Goal: Task Accomplishment & Management: Complete application form

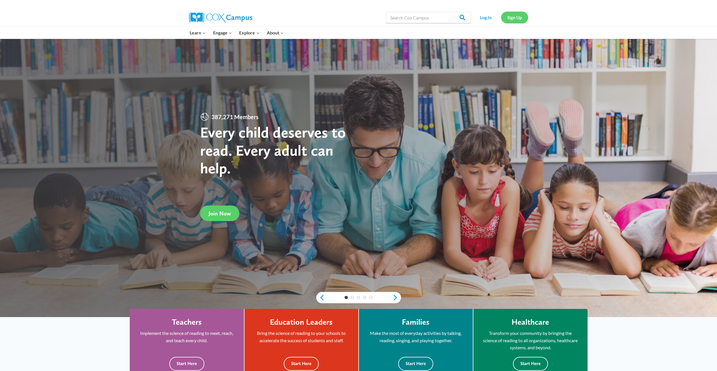
click at [518, 18] on link "Sign Up" at bounding box center [514, 18] width 27 height 12
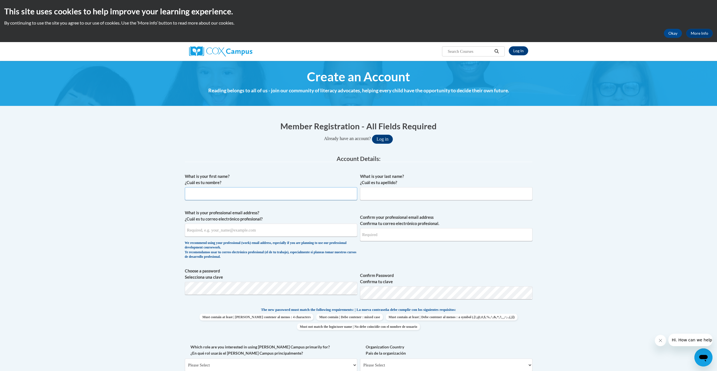
click at [308, 197] on input "What is your first name? ¿Cuál es tu nombre?" at bounding box center [271, 193] width 172 height 13
type input "[PERSON_NAME]"
click at [377, 191] on input "What is your last name? ¿Cuál es tu apellido?" at bounding box center [446, 193] width 172 height 13
type input "Brown"
click at [283, 234] on input "What is your professional email address? ¿Cuál es tu correo electrónico profesi…" at bounding box center [271, 230] width 172 height 13
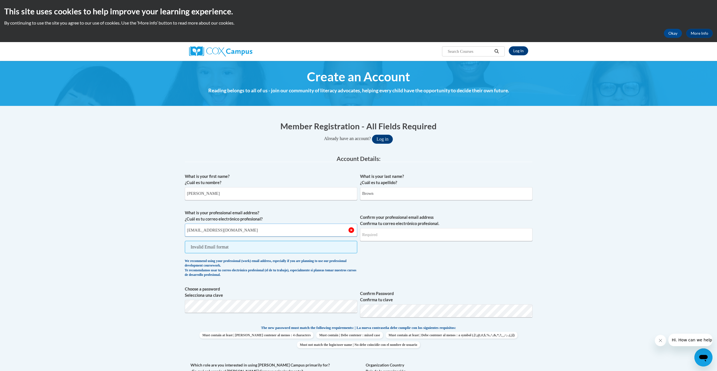
type input "[EMAIL_ADDRESS][DOMAIN_NAME]"
click at [399, 239] on input "Confirm your professional email address Confirma tu correo electrónico profesio…" at bounding box center [446, 234] width 172 height 13
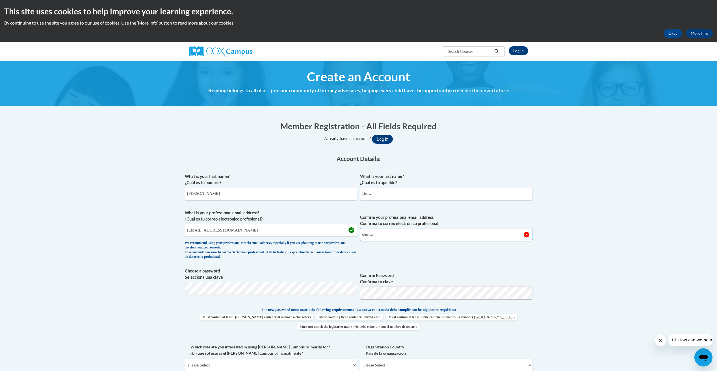
type input "[EMAIL_ADDRESS][DOMAIN_NAME]"
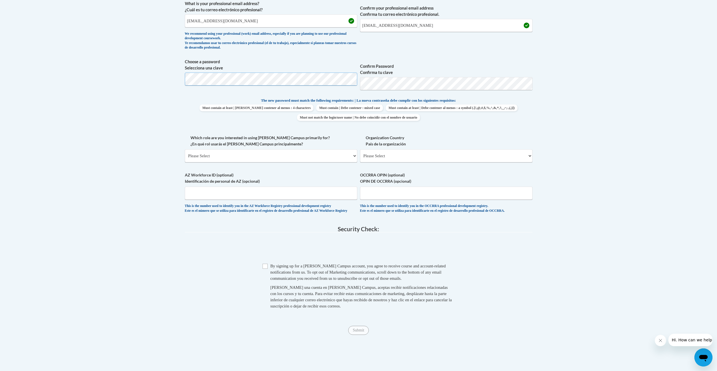
scroll to position [212, 0]
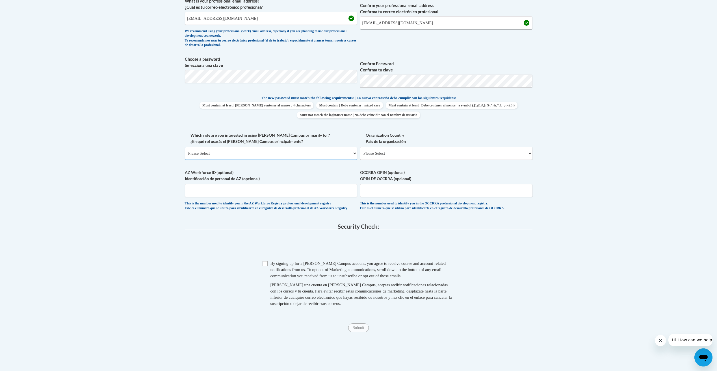
click at [260, 155] on select "Please Select College/University | Colegio/Universidad Community/Nonprofit Part…" at bounding box center [271, 153] width 172 height 13
select select "fbf2d438-af2f-41f8-98f1-81c410e29de3"
click at [185, 147] on select "Please Select College/University | Colegio/Universidad Community/Nonprofit Part…" at bounding box center [271, 153] width 172 height 13
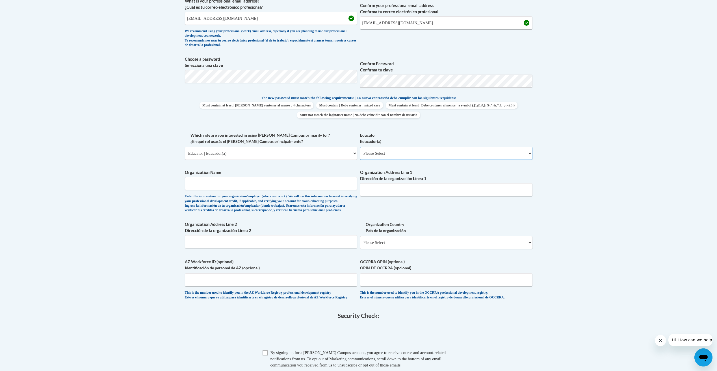
click at [414, 153] on select "Please Select Early Learning/Daycare Teacher/Family Home Care Provider | Maestr…" at bounding box center [446, 153] width 172 height 13
select select "5e2af403-4f2c-4e49-a02f-103e55d7b75b"
click at [360, 147] on select "Please Select Early Learning/Daycare Teacher/Family Home Care Provider | Maestr…" at bounding box center [446, 153] width 172 height 13
click at [242, 249] on input "Organization Address Line 2 Dirección de la organización Línea 2" at bounding box center [271, 242] width 172 height 13
click at [241, 183] on input "Organization Name" at bounding box center [271, 183] width 172 height 13
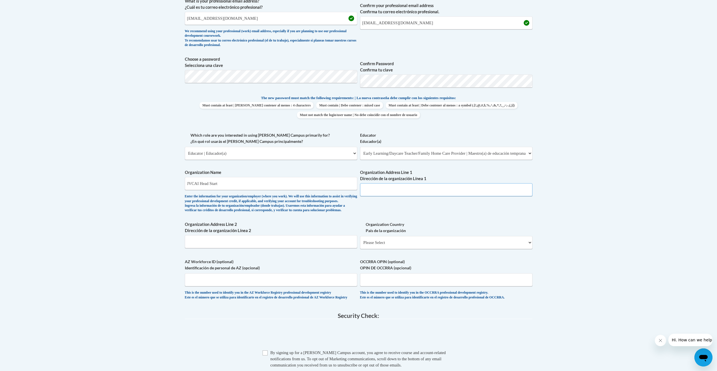
click at [380, 189] on input "Organization Address Line 1 Dirección de la organización Línea 1" at bounding box center [446, 189] width 172 height 13
click at [231, 183] on input "JVCAI Head Start" at bounding box center [271, 183] width 172 height 13
type input "JVCAI Community Action"
click at [275, 249] on input "Organization Address Line 2 Dirección de la organización Línea 2" at bounding box center [271, 242] width 172 height 13
type input "[STREET_ADDRESS][US_STATE]"
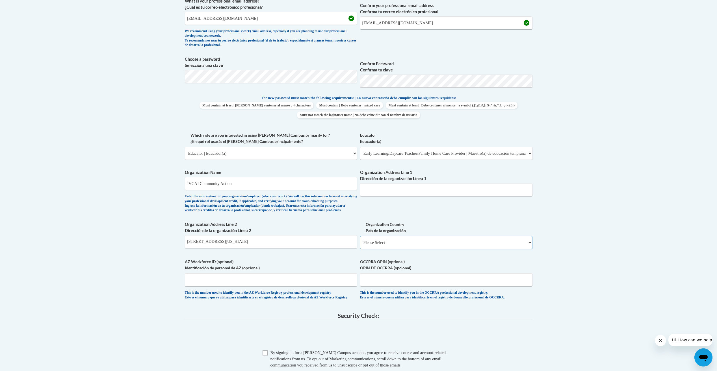
click at [417, 249] on select "Please Select [GEOGRAPHIC_DATA] | [GEOGRAPHIC_DATA] Outside of [GEOGRAPHIC_DATA…" at bounding box center [446, 242] width 172 height 13
select select "ad49bcad-a171-4b2e-b99c-48b446064914"
click at [360, 245] on select "Please Select [GEOGRAPHIC_DATA] | [GEOGRAPHIC_DATA] Outside of [GEOGRAPHIC_DATA…" at bounding box center [446, 242] width 172 height 13
select select
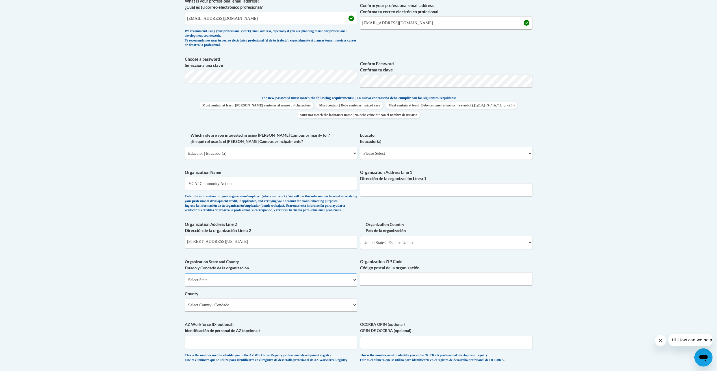
click at [312, 287] on select "Select State [US_STATE] [US_STATE] [US_STATE] [US_STATE] [US_STATE] [US_STATE] …" at bounding box center [271, 280] width 172 height 13
select select "[US_STATE]"
click at [185, 283] on select "Select State [US_STATE] [US_STATE] [US_STATE] [US_STATE] [US_STATE] [US_STATE] …" at bounding box center [271, 280] width 172 height 13
click at [367, 286] on input "Organization ZIP Code Código postal de la organización" at bounding box center [446, 279] width 172 height 13
type input "45692"
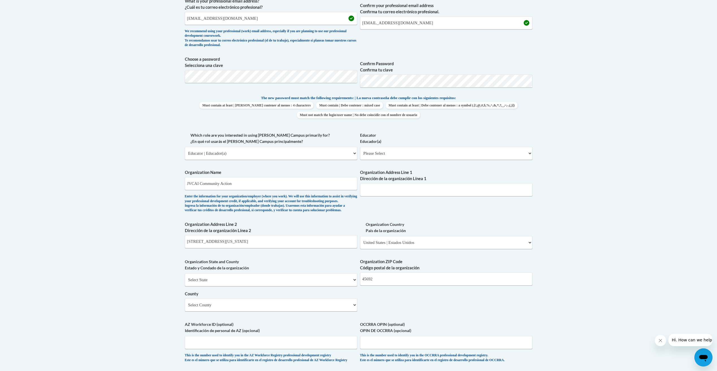
click at [550, 314] on body "This site uses cookies to help improve your learning experience. By continuing …" at bounding box center [358, 209] width 717 height 842
click at [247, 312] on select "Select County [PERSON_NAME][GEOGRAPHIC_DATA] [GEOGRAPHIC_DATA] [GEOGRAPHIC_DATA…" at bounding box center [271, 305] width 172 height 13
select select "[PERSON_NAME]"
click at [185, 308] on select "Select County [PERSON_NAME][GEOGRAPHIC_DATA] [GEOGRAPHIC_DATA] [GEOGRAPHIC_DATA…" at bounding box center [271, 305] width 172 height 13
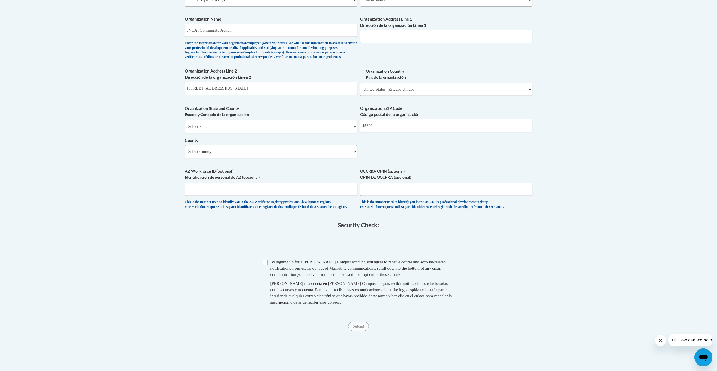
scroll to position [368, 0]
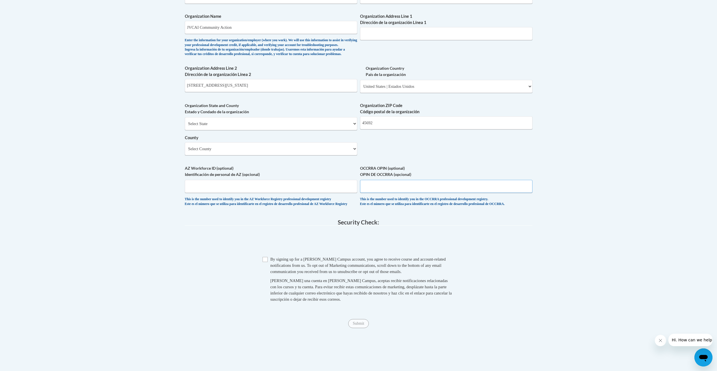
click at [395, 193] on input "OCCRRA OPIN (optional) OPIN DE OCCRRA (opcional)" at bounding box center [446, 186] width 172 height 13
type input "[DATE]-[DATE]"
click at [266, 262] on input "Checkbox" at bounding box center [265, 259] width 5 height 5
checkbox input "true"
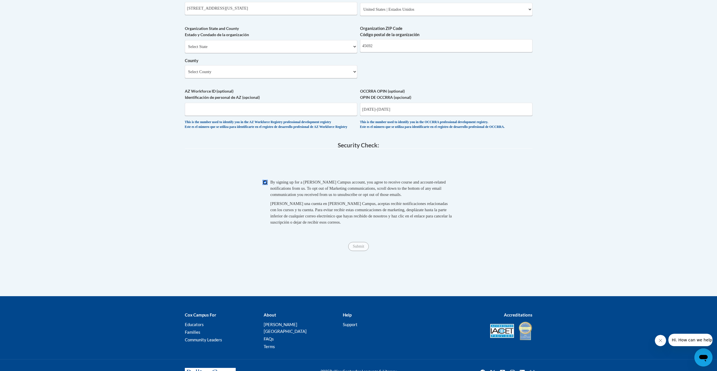
scroll to position [478, 0]
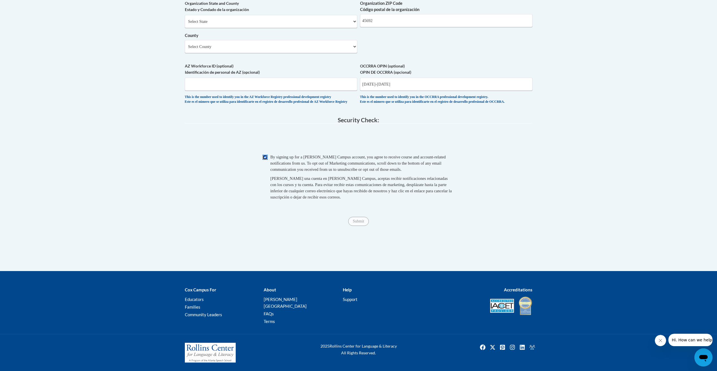
drag, startPoint x: 719, startPoint y: 104, endPoint x: 25, endPoint y: 0, distance: 701.3
click at [358, 223] on span "Submit" at bounding box center [358, 221] width 20 height 5
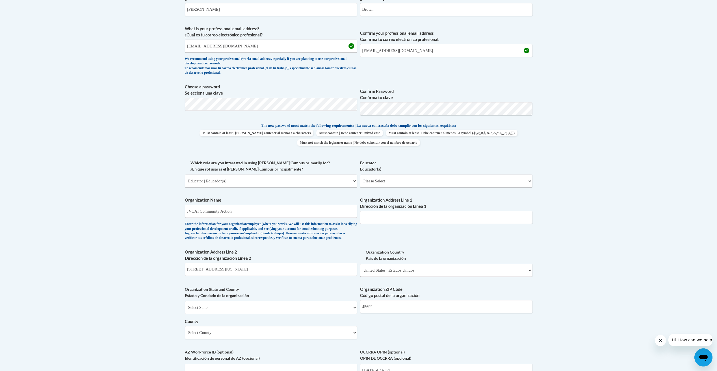
scroll to position [177, 0]
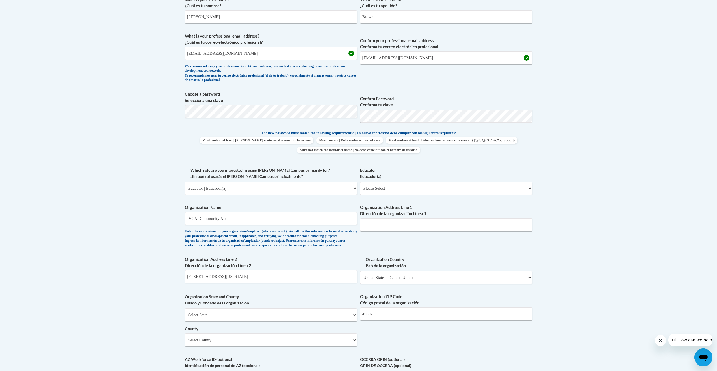
click at [565, 124] on body "This site uses cookies to help improve your learning experience. By continuing …" at bounding box center [358, 244] width 717 height 842
click at [392, 191] on select "Please Select Early Learning/Daycare Teacher/Family Home Care Provider | Maestr…" at bounding box center [446, 188] width 172 height 13
select select "5e2af403-4f2c-4e49-a02f-103e55d7b75b"
click at [360, 182] on select "Please Select Early Learning/Daycare Teacher/Family Home Care Provider | Maestr…" at bounding box center [446, 188] width 172 height 13
select select "null"
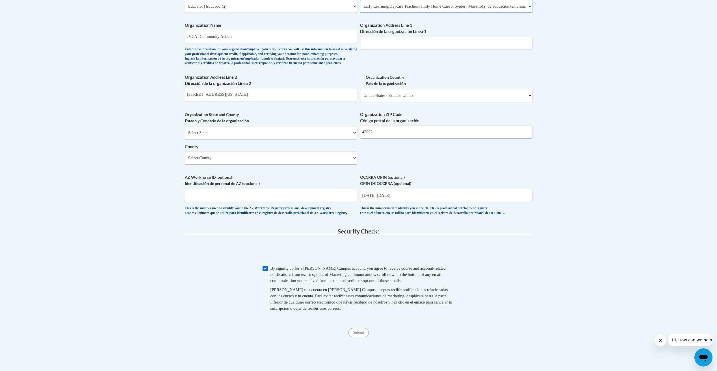
scroll to position [360, 0]
click at [352, 163] on select "Select County [PERSON_NAME][GEOGRAPHIC_DATA] [GEOGRAPHIC_DATA] [GEOGRAPHIC_DATA…" at bounding box center [271, 156] width 172 height 13
select select "[PERSON_NAME]"
click at [185, 160] on select "Select County [PERSON_NAME][GEOGRAPHIC_DATA] [GEOGRAPHIC_DATA] [GEOGRAPHIC_DATA…" at bounding box center [271, 156] width 172 height 13
click at [357, 336] on input "Submit" at bounding box center [358, 331] width 20 height 9
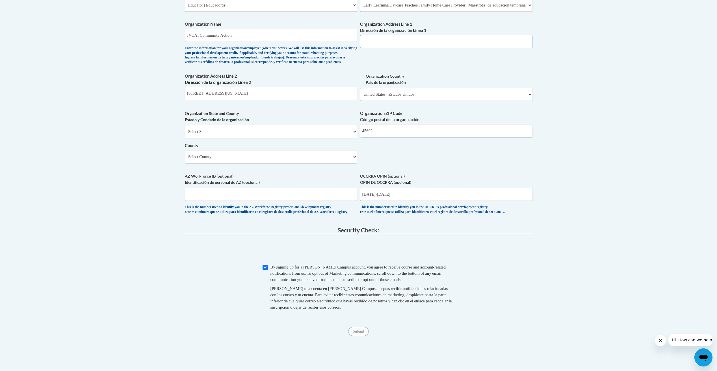
click at [398, 39] on input "Organization Address Line 1 Dirección de la organización Línea 1" at bounding box center [446, 41] width 172 height 13
type input "[STREET_ADDRESS][US_STATE]"
click at [486, 201] on input "[DATE]-[DATE]" at bounding box center [446, 194] width 172 height 13
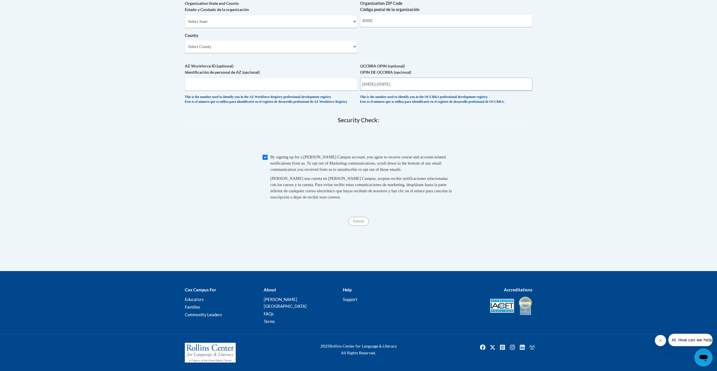
scroll to position [478, 0]
click at [265, 160] on input "Checkbox" at bounding box center [265, 157] width 5 height 5
checkbox input "false"
click at [358, 226] on input "Submit" at bounding box center [358, 221] width 20 height 9
click at [396, 86] on input "[DATE]-[DATE]" at bounding box center [446, 84] width 172 height 13
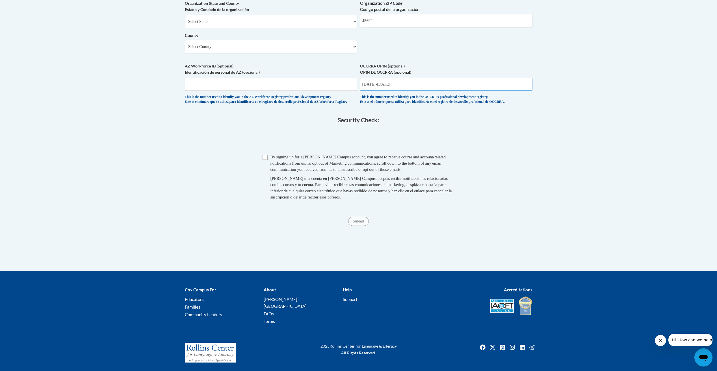
click at [374, 89] on input "[DATE]-[DATE]" at bounding box center [446, 84] width 172 height 13
type input "11241833"
click at [360, 226] on input "Submit" at bounding box center [358, 221] width 20 height 9
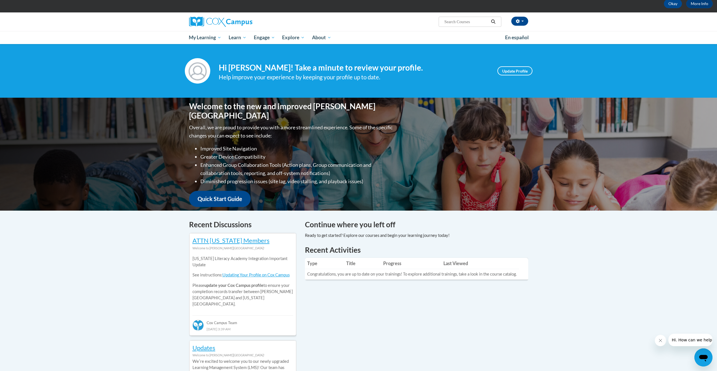
scroll to position [26, 0]
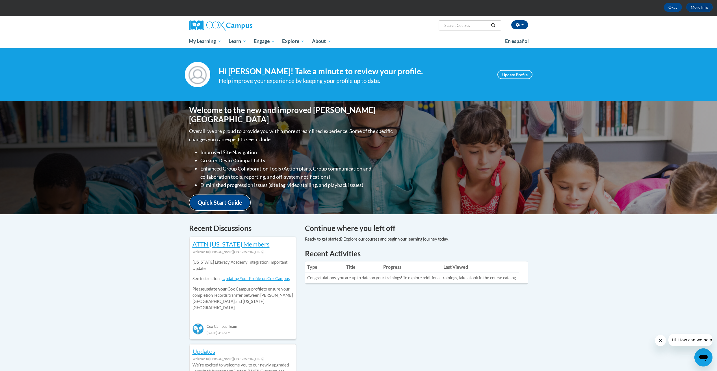
click at [223, 197] on link "Quick Start Guide" at bounding box center [220, 203] width 62 height 16
